Goal: Task Accomplishment & Management: Manage account settings

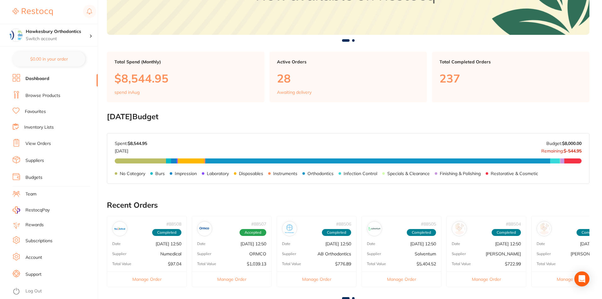
scroll to position [126, 0]
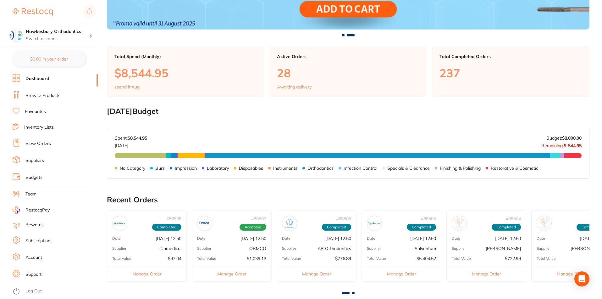
click at [40, 290] on link "Log Out" at bounding box center [33, 291] width 16 height 6
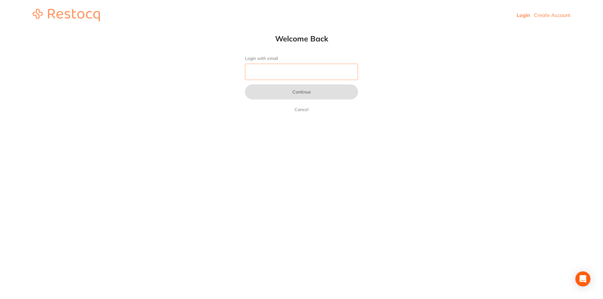
click at [265, 68] on input "Login with email" at bounding box center [301, 72] width 113 height 16
type input "[EMAIL_ADDRESS][DOMAIN_NAME]"
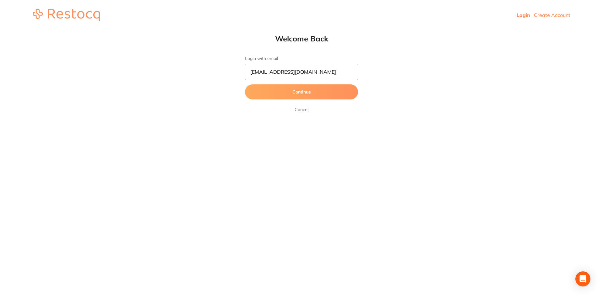
click at [305, 91] on button "Continue" at bounding box center [301, 92] width 113 height 15
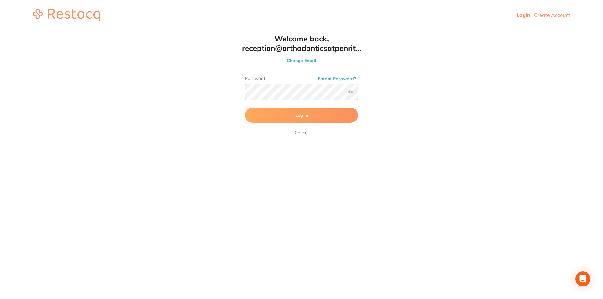
click at [300, 117] on span "Log In" at bounding box center [301, 116] width 13 height 6
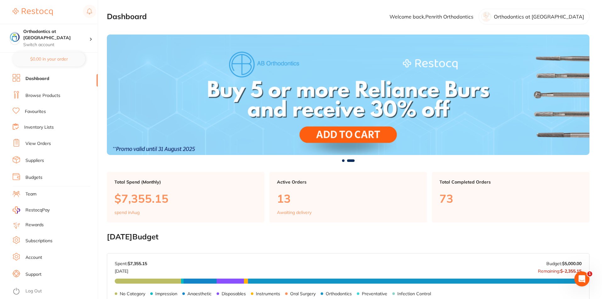
click at [45, 142] on link "View Orders" at bounding box center [37, 144] width 25 height 6
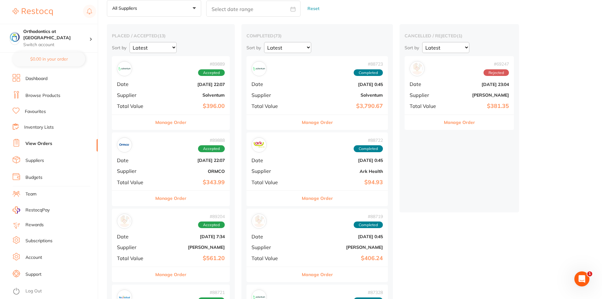
click at [173, 123] on button "Manage Order" at bounding box center [170, 122] width 31 height 15
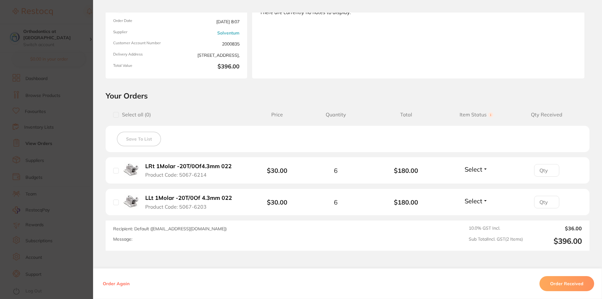
scroll to position [108, 0]
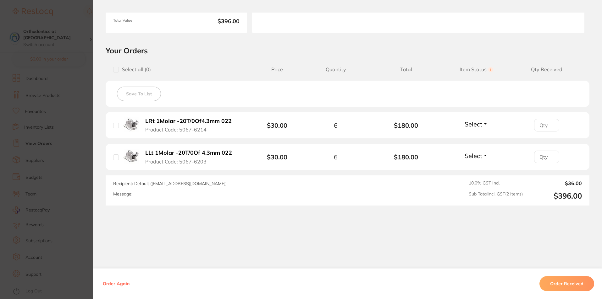
click at [564, 283] on button "Order Received" at bounding box center [566, 284] width 55 height 15
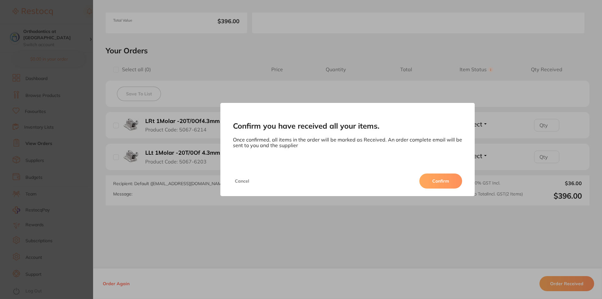
click at [441, 179] on button "Confirm" at bounding box center [440, 181] width 43 height 15
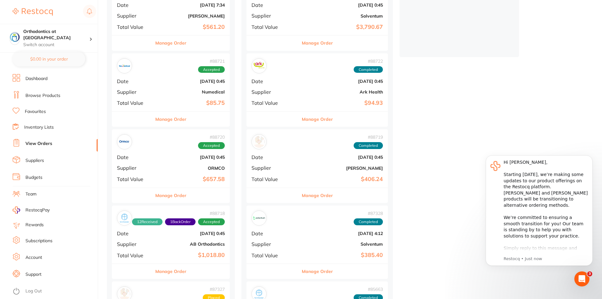
scroll to position [189, 0]
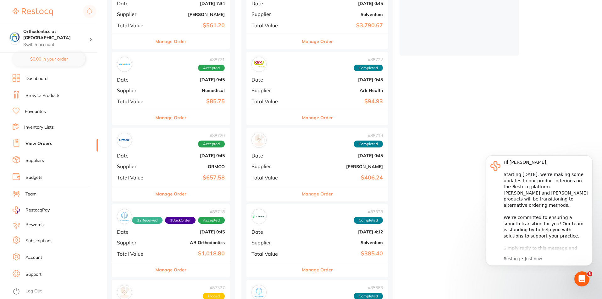
click at [173, 268] on button "Manage Order" at bounding box center [170, 270] width 31 height 15
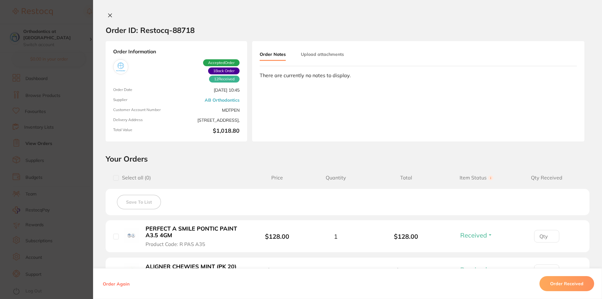
click at [344, 159] on h2 "Your Orders" at bounding box center [348, 158] width 484 height 9
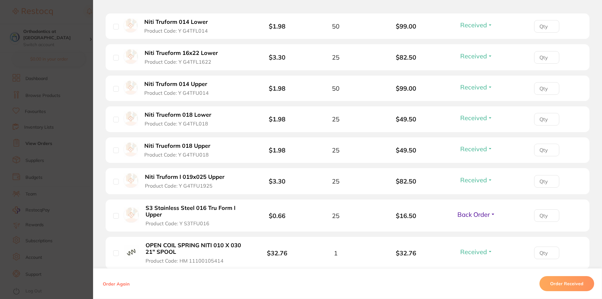
scroll to position [409, 0]
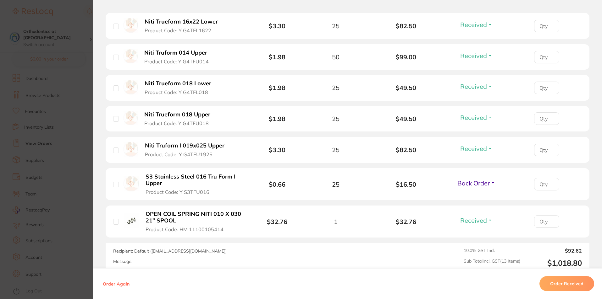
click at [492, 183] on button "Back Order" at bounding box center [476, 183] width 42 height 8
click at [489, 181] on button "Back Order" at bounding box center [476, 183] width 42 height 8
click at [487, 184] on span "Back Order" at bounding box center [473, 183] width 32 height 8
click at [474, 197] on span "Received" at bounding box center [476, 197] width 16 height 5
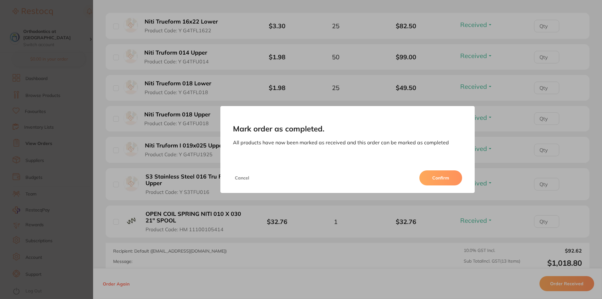
click at [440, 179] on button "Confirm" at bounding box center [440, 178] width 43 height 15
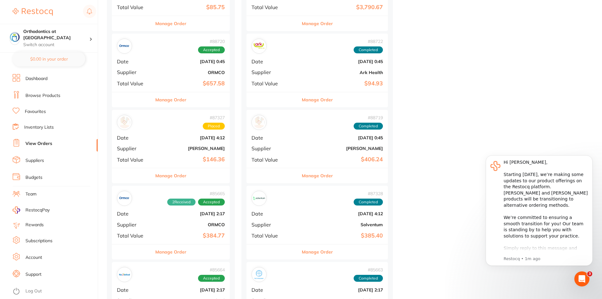
scroll to position [251, 0]
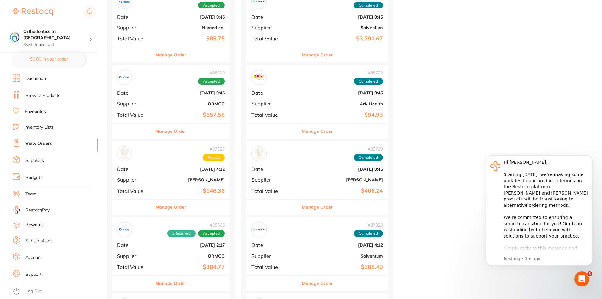
click at [175, 207] on button "Manage Order" at bounding box center [170, 207] width 31 height 15
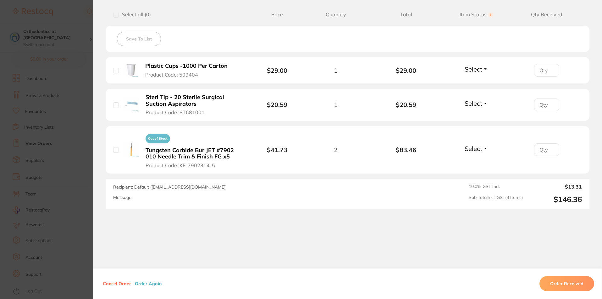
scroll to position [167, 0]
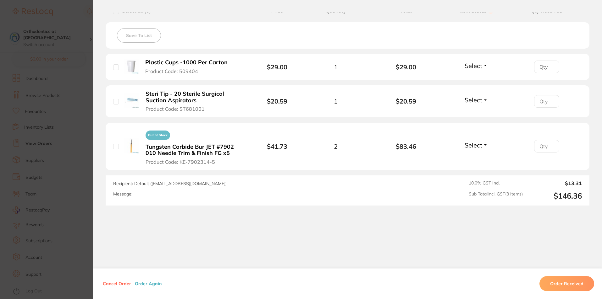
click at [147, 192] on div "Message:" at bounding box center [253, 194] width 281 height 5
click at [143, 194] on div "Message:" at bounding box center [253, 194] width 281 height 5
click at [127, 195] on label "Message:" at bounding box center [122, 194] width 19 height 5
click at [197, 195] on div "Message:" at bounding box center [253, 194] width 281 height 5
click at [395, 198] on div "Recipient: Default ( [EMAIL_ADDRESS][DOMAIN_NAME] ) Message: 10.0 % GST Incl. $…" at bounding box center [348, 191] width 484 height 30
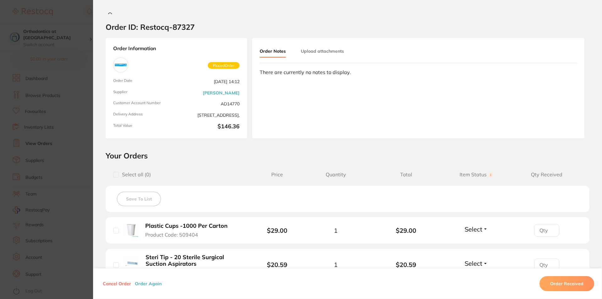
scroll to position [0, 0]
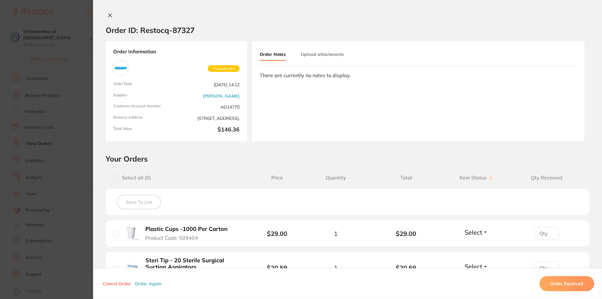
click at [309, 53] on button "Upload attachments" at bounding box center [322, 54] width 43 height 11
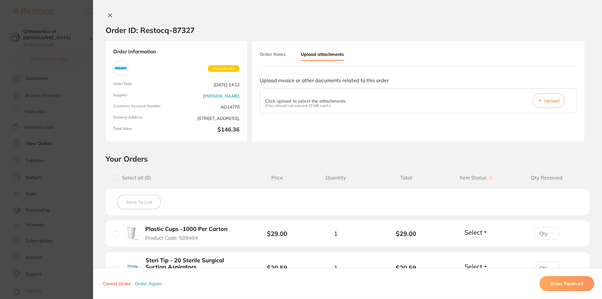
click at [270, 57] on button "Order Notes" at bounding box center [273, 54] width 26 height 11
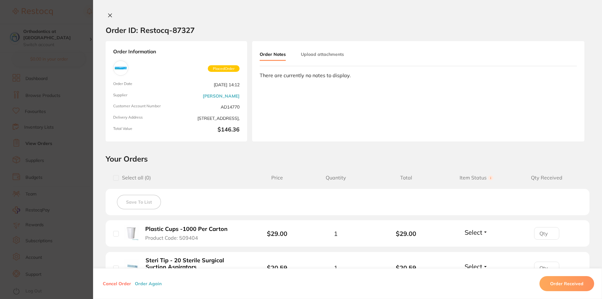
click at [269, 87] on div "Order Notes Upload attachments There are currently no notes to display." at bounding box center [418, 91] width 332 height 101
click at [267, 77] on div "There are currently no notes to display." at bounding box center [418, 76] width 317 height 6
click at [108, 15] on icon at bounding box center [109, 15] width 5 height 5
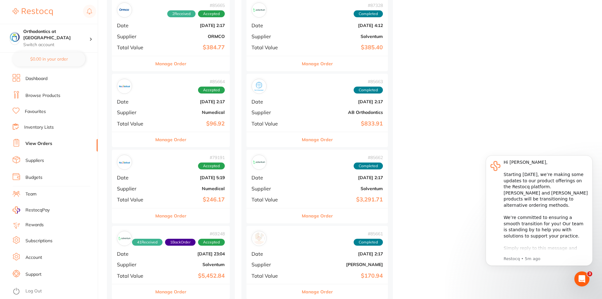
click at [163, 141] on button "Manage Order" at bounding box center [170, 139] width 31 height 15
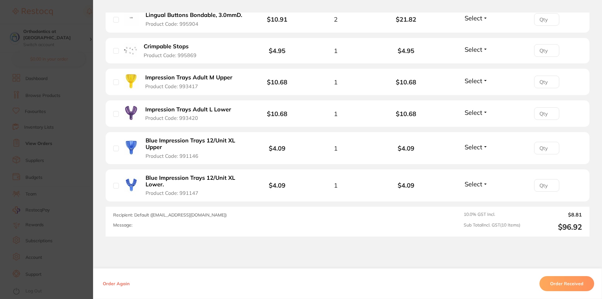
scroll to position [346, 0]
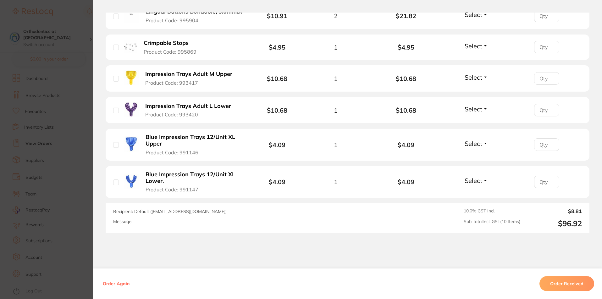
click at [555, 284] on button "Order Received" at bounding box center [566, 284] width 55 height 15
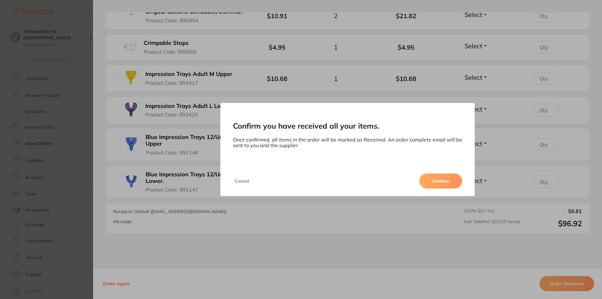
click at [449, 182] on button "Confirm" at bounding box center [440, 181] width 43 height 15
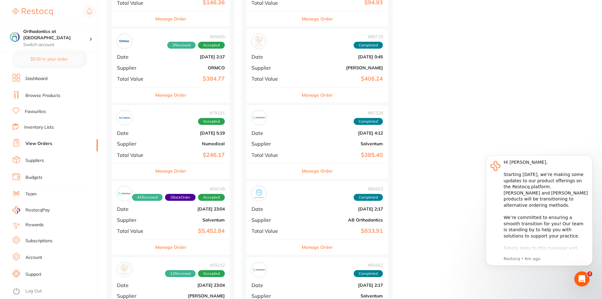
click at [170, 170] on button "Manage Order" at bounding box center [170, 171] width 31 height 15
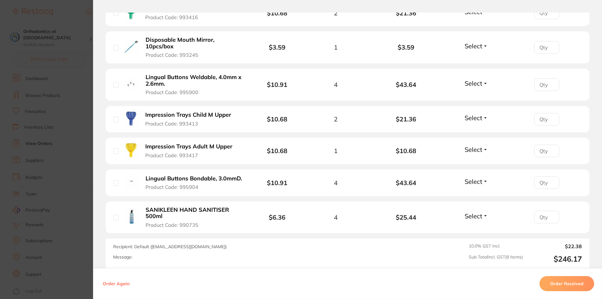
scroll to position [259, 0]
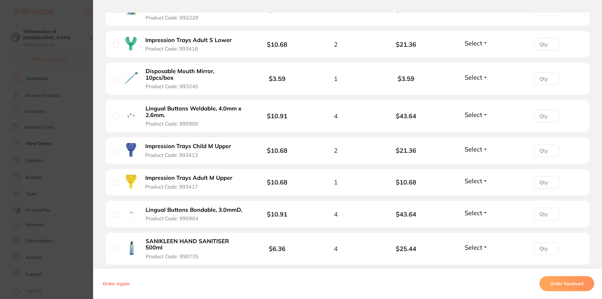
click at [480, 149] on span "Select" at bounding box center [473, 150] width 18 height 8
click at [476, 162] on span "Received" at bounding box center [476, 163] width 16 height 5
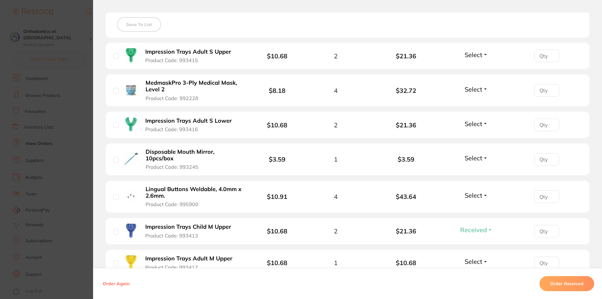
scroll to position [189, 0]
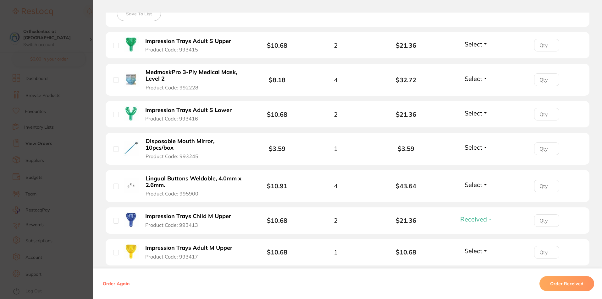
click at [482, 148] on button "Select" at bounding box center [476, 148] width 27 height 8
click at [475, 161] on span "Received" at bounding box center [476, 161] width 16 height 5
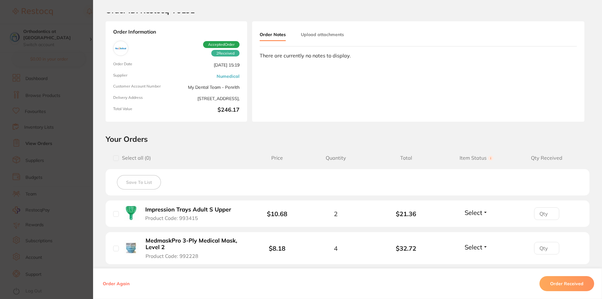
scroll to position [0, 0]
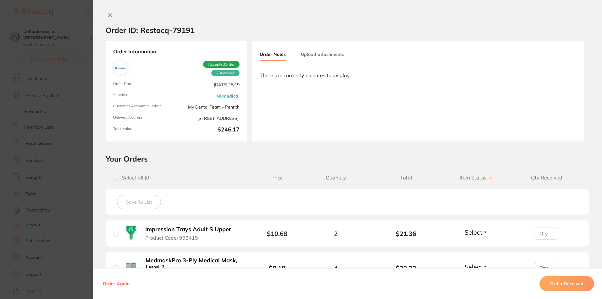
click at [108, 16] on icon at bounding box center [109, 15] width 3 height 3
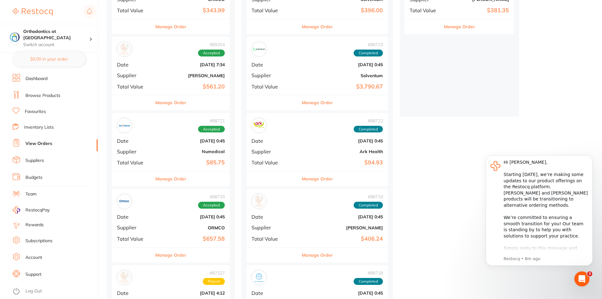
scroll to position [126, 0]
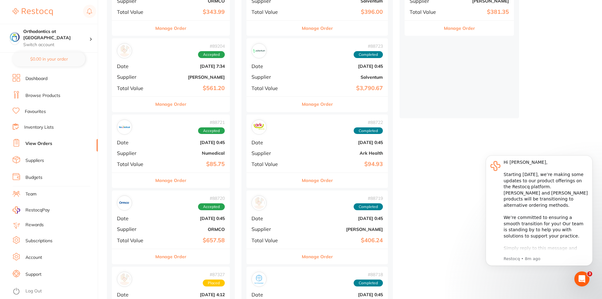
click at [176, 179] on button "Manage Order" at bounding box center [170, 180] width 31 height 15
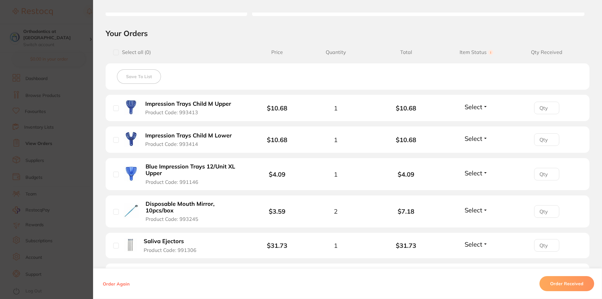
click at [483, 107] on button "Select" at bounding box center [476, 107] width 27 height 8
click at [471, 120] on span "Received" at bounding box center [476, 120] width 16 height 5
click at [478, 139] on span "Select" at bounding box center [473, 139] width 18 height 8
drag, startPoint x: 474, startPoint y: 152, endPoint x: 474, endPoint y: 158, distance: 6.0
click at [474, 152] on span "Received" at bounding box center [476, 152] width 16 height 5
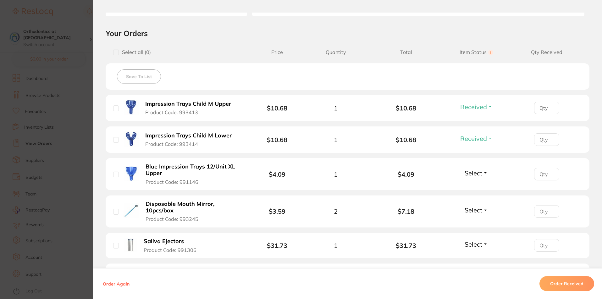
click at [480, 175] on span "Select" at bounding box center [473, 173] width 18 height 8
click at [474, 186] on span "Received" at bounding box center [476, 186] width 16 height 5
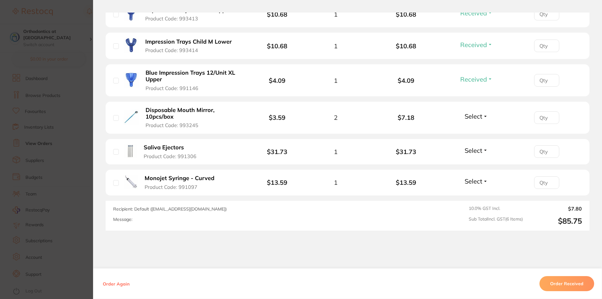
scroll to position [220, 0]
click at [478, 118] on span "Select" at bounding box center [473, 116] width 18 height 8
click at [475, 130] on span "Received" at bounding box center [476, 129] width 16 height 5
click at [476, 151] on span "Select" at bounding box center [473, 150] width 18 height 8
click at [475, 165] on span "Received" at bounding box center [476, 164] width 16 height 5
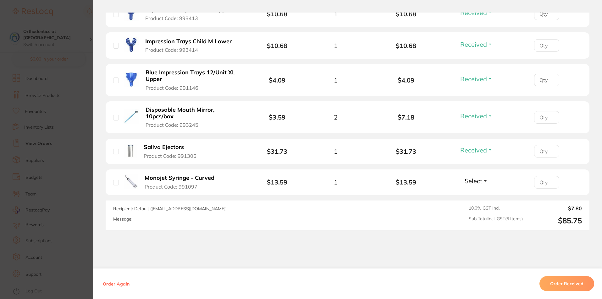
click at [481, 182] on button "Select" at bounding box center [476, 181] width 27 height 8
click at [476, 176] on span "Received" at bounding box center [476, 176] width 16 height 0
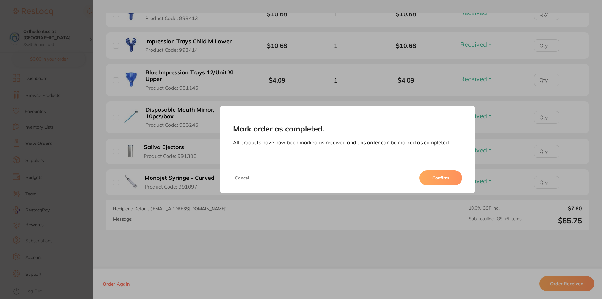
click at [435, 177] on button "Confirm" at bounding box center [440, 178] width 43 height 15
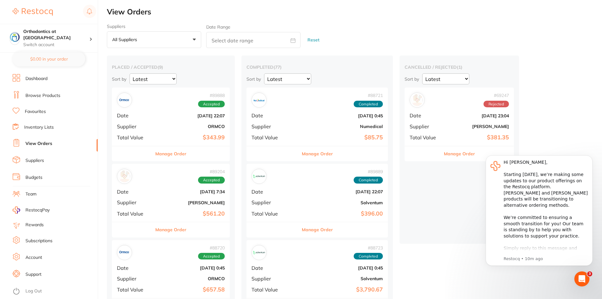
click at [176, 228] on button "Manage Order" at bounding box center [170, 229] width 31 height 15
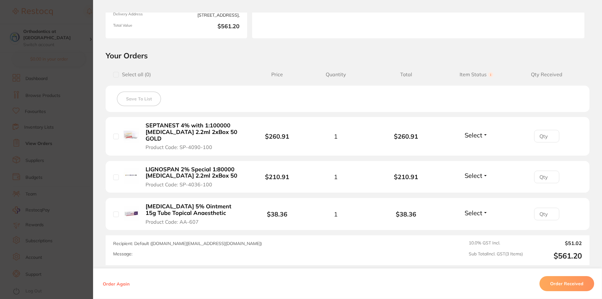
scroll to position [126, 0]
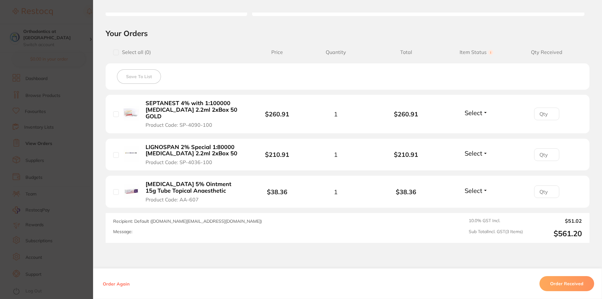
click at [484, 109] on button "Select" at bounding box center [476, 113] width 27 height 8
click at [477, 124] on span "Received" at bounding box center [476, 126] width 16 height 5
click at [481, 150] on button "Select" at bounding box center [476, 154] width 27 height 8
click at [479, 165] on span "Received" at bounding box center [476, 167] width 16 height 5
click at [477, 187] on span "Select" at bounding box center [473, 191] width 18 height 8
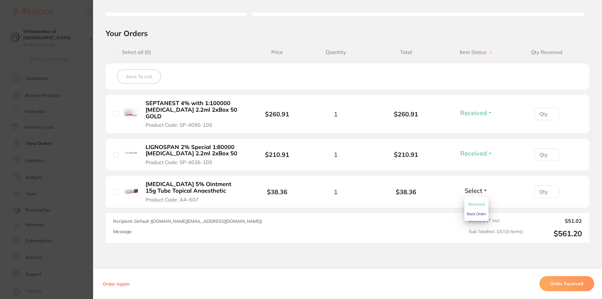
click at [477, 202] on span "Received" at bounding box center [476, 204] width 16 height 5
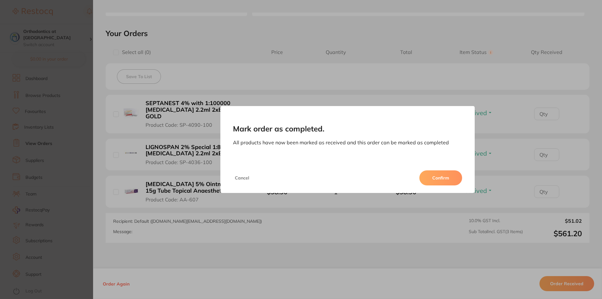
click at [448, 181] on button "Confirm" at bounding box center [440, 178] width 43 height 15
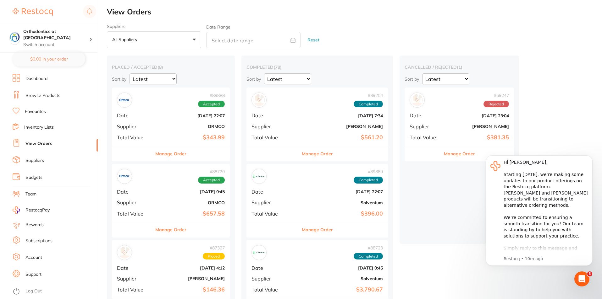
click at [179, 153] on button "Manage Order" at bounding box center [170, 153] width 31 height 15
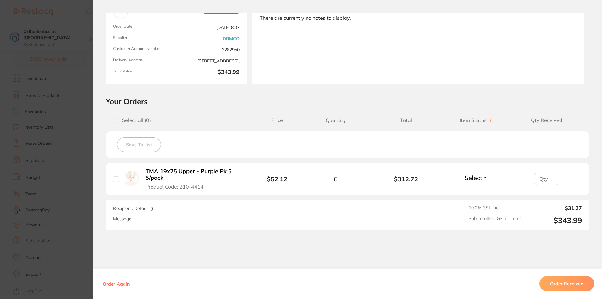
scroll to position [63, 0]
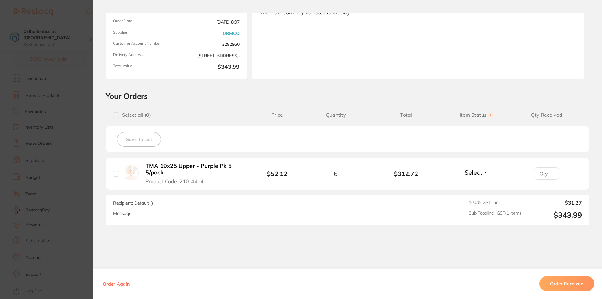
click at [114, 173] on input "checkbox" at bounding box center [116, 174] width 6 height 6
checkbox input "true"
click at [567, 284] on button "Order Received" at bounding box center [566, 284] width 55 height 15
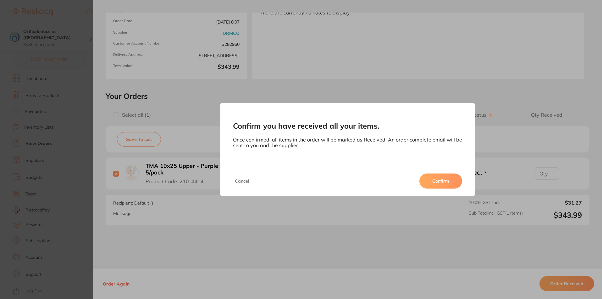
click at [439, 185] on button "Confirm" at bounding box center [440, 181] width 43 height 15
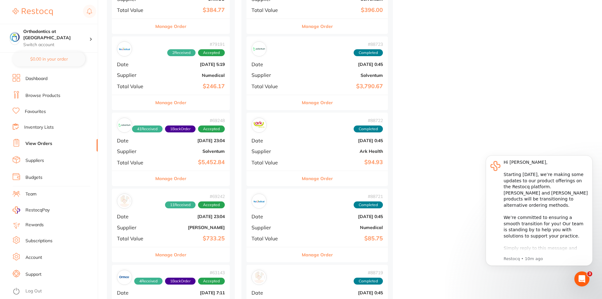
scroll to position [283, 0]
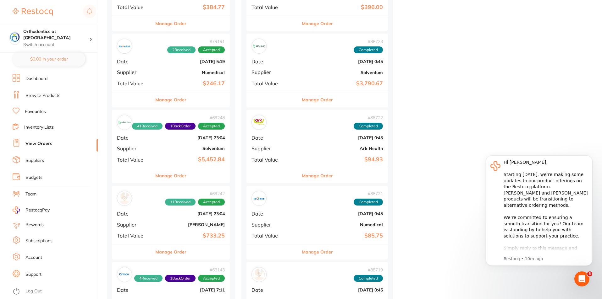
click at [172, 176] on button "Manage Order" at bounding box center [170, 175] width 31 height 15
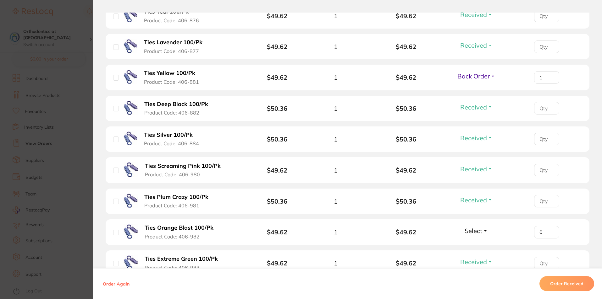
scroll to position [1351, 0]
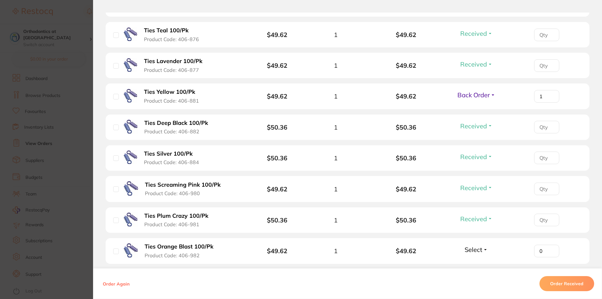
click at [573, 286] on button "Order Received" at bounding box center [566, 284] width 55 height 15
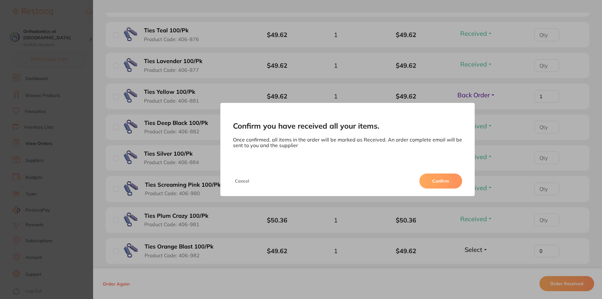
click at [438, 183] on button "Confirm" at bounding box center [440, 181] width 43 height 15
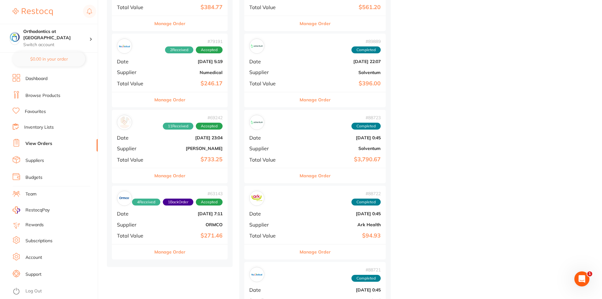
click at [169, 252] on button "Manage Order" at bounding box center [169, 252] width 31 height 15
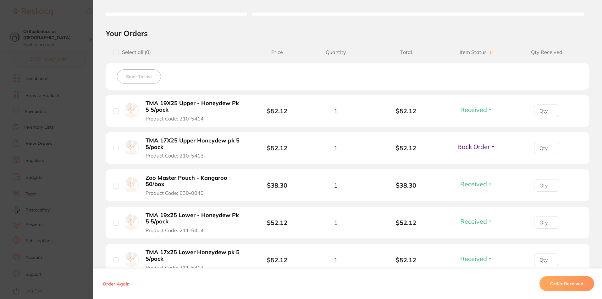
click at [117, 149] on div "TMA 17X25 Upper Honeydew pk 5 5/pack Product Code: 210-5413" at bounding box center [183, 148] width 140 height 22
click at [115, 148] on input "checkbox" at bounding box center [116, 149] width 6 height 6
checkbox input "true"
click at [556, 283] on button "Order Received" at bounding box center [566, 284] width 55 height 15
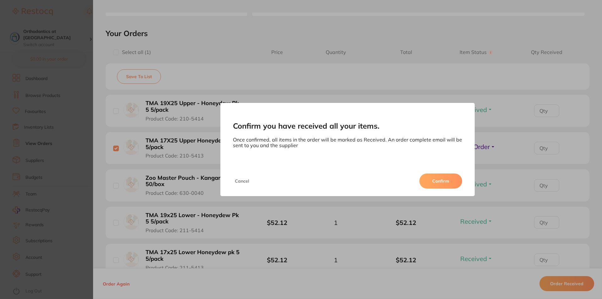
click at [432, 183] on button "Confirm" at bounding box center [440, 181] width 43 height 15
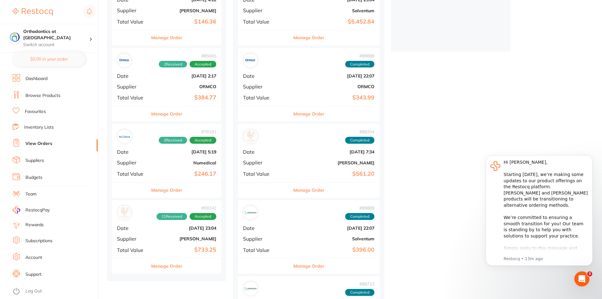
scroll to position [189, 0]
